Goal: Contribute content

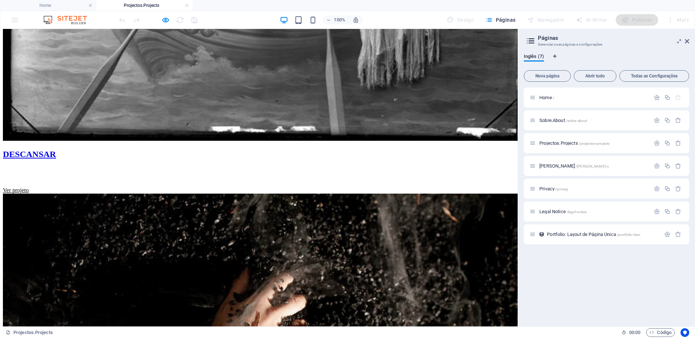
scroll to position [646, 0]
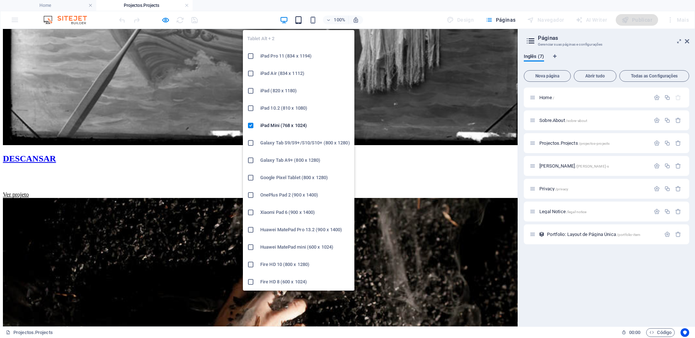
click at [301, 19] on icon "button" at bounding box center [298, 20] width 8 height 8
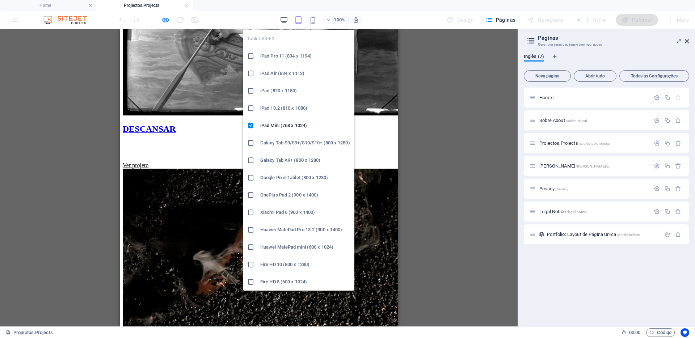
scroll to position [507, 0]
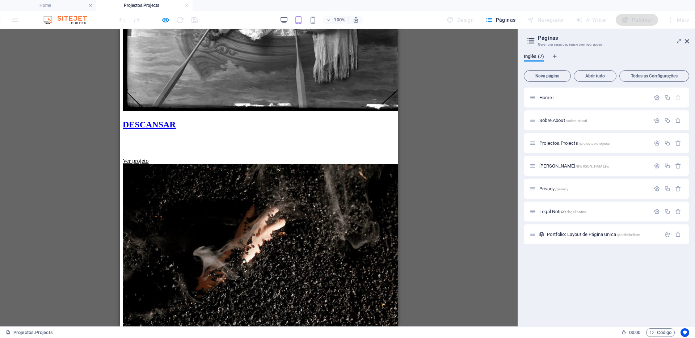
click at [320, 23] on div "100%" at bounding box center [322, 20] width 84 height 12
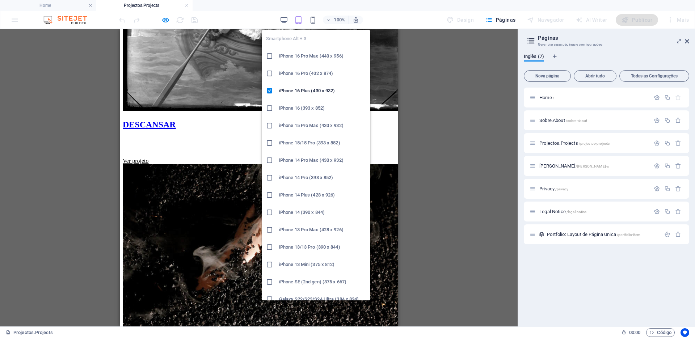
click at [314, 21] on icon "button" at bounding box center [313, 20] width 8 height 8
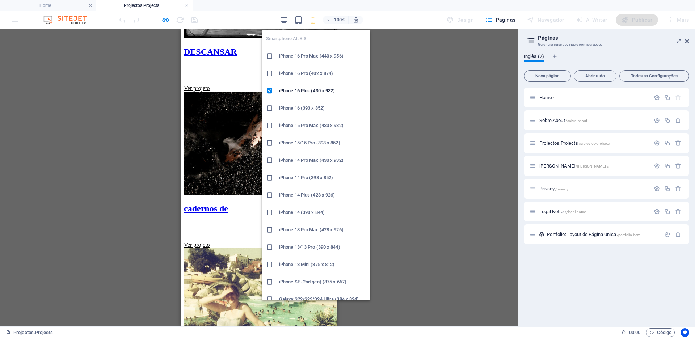
scroll to position [484, 0]
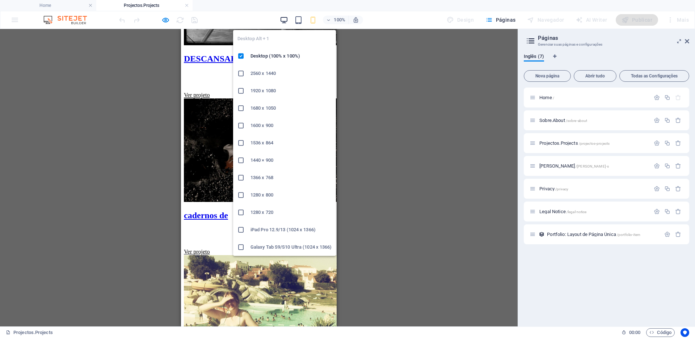
click at [284, 22] on icon "button" at bounding box center [284, 20] width 8 height 8
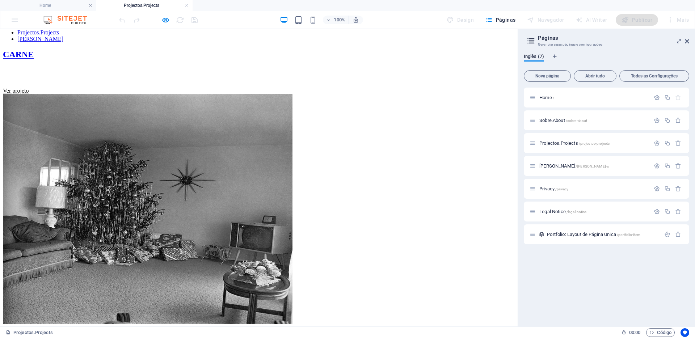
scroll to position [0, 0]
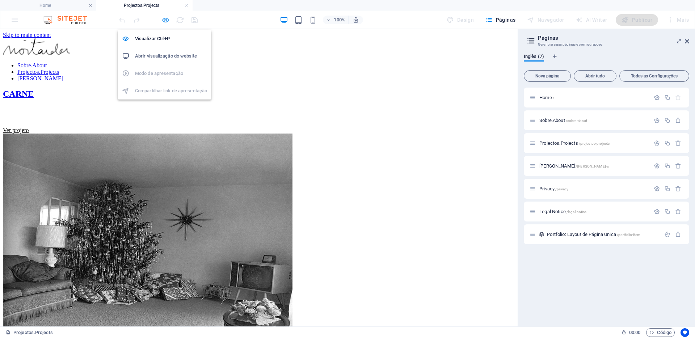
click at [165, 21] on icon "button" at bounding box center [166, 20] width 8 height 8
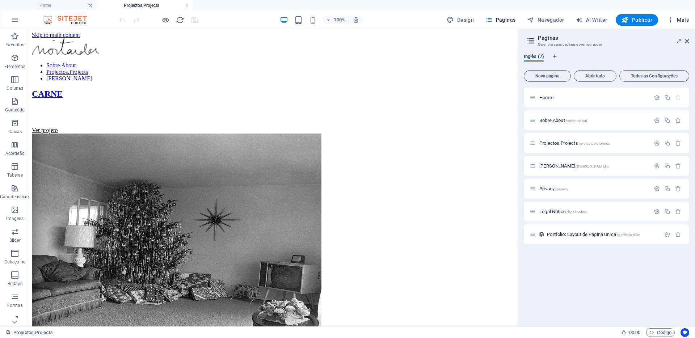
click at [671, 20] on icon "button" at bounding box center [670, 19] width 7 height 7
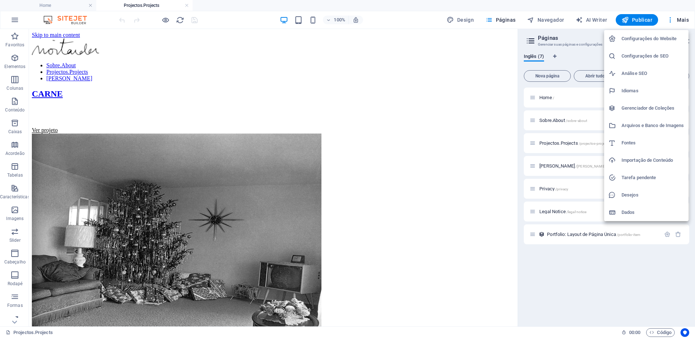
click at [639, 19] on div at bounding box center [347, 169] width 695 height 338
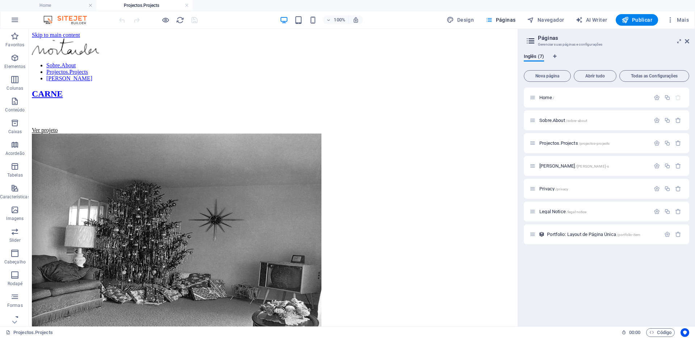
click at [632, 19] on span "Publicar" at bounding box center [637, 19] width 31 height 7
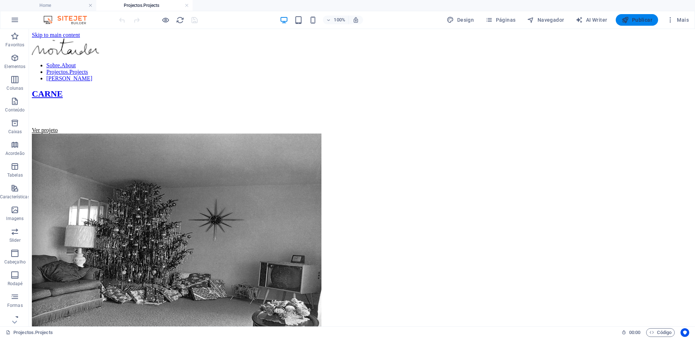
click at [636, 17] on span "Publicar" at bounding box center [637, 19] width 31 height 7
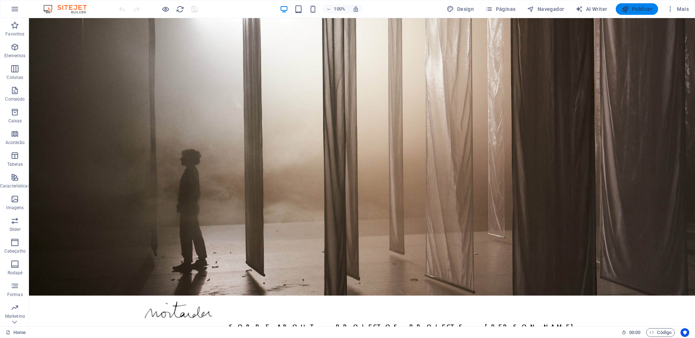
click at [634, 10] on span "Publicar" at bounding box center [637, 8] width 31 height 7
